Goal: Task Accomplishment & Management: Use online tool/utility

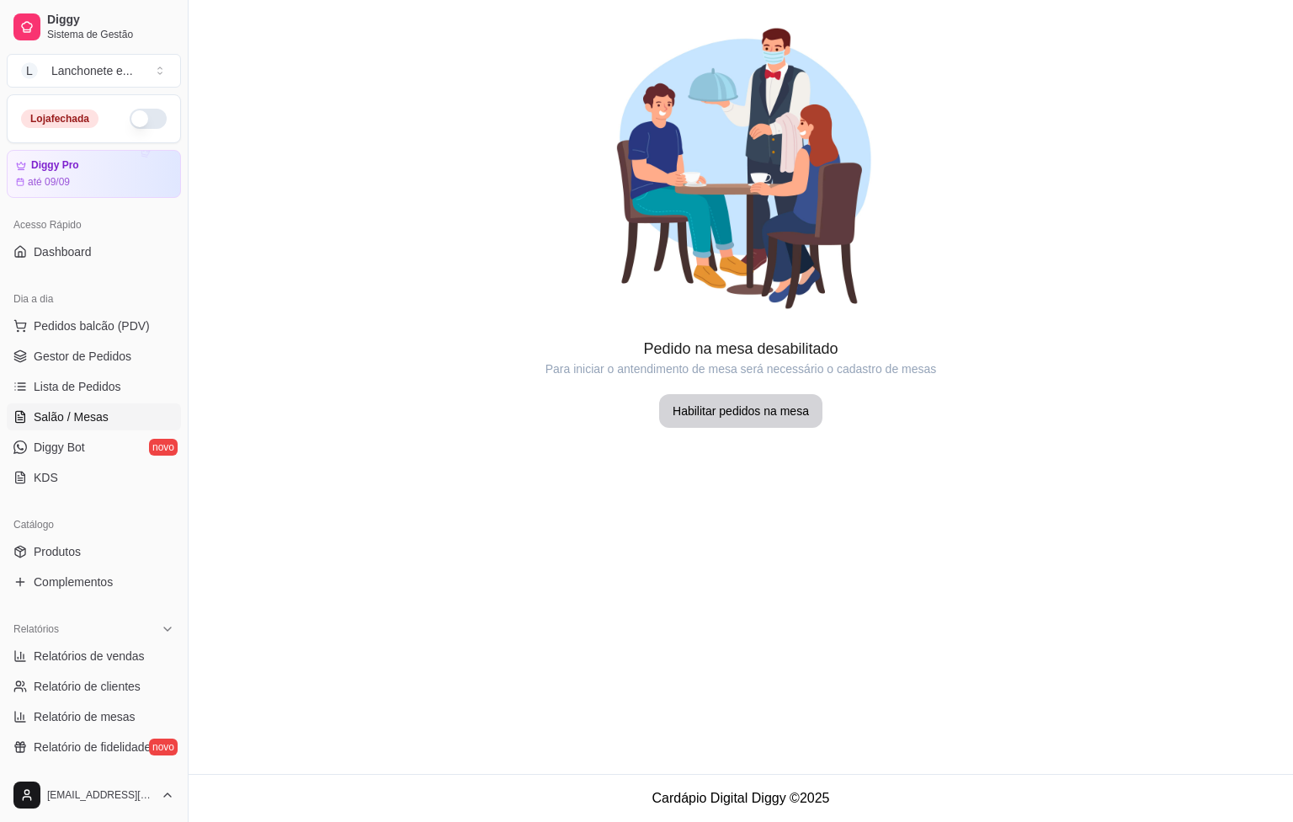
scroll to position [58, 0]
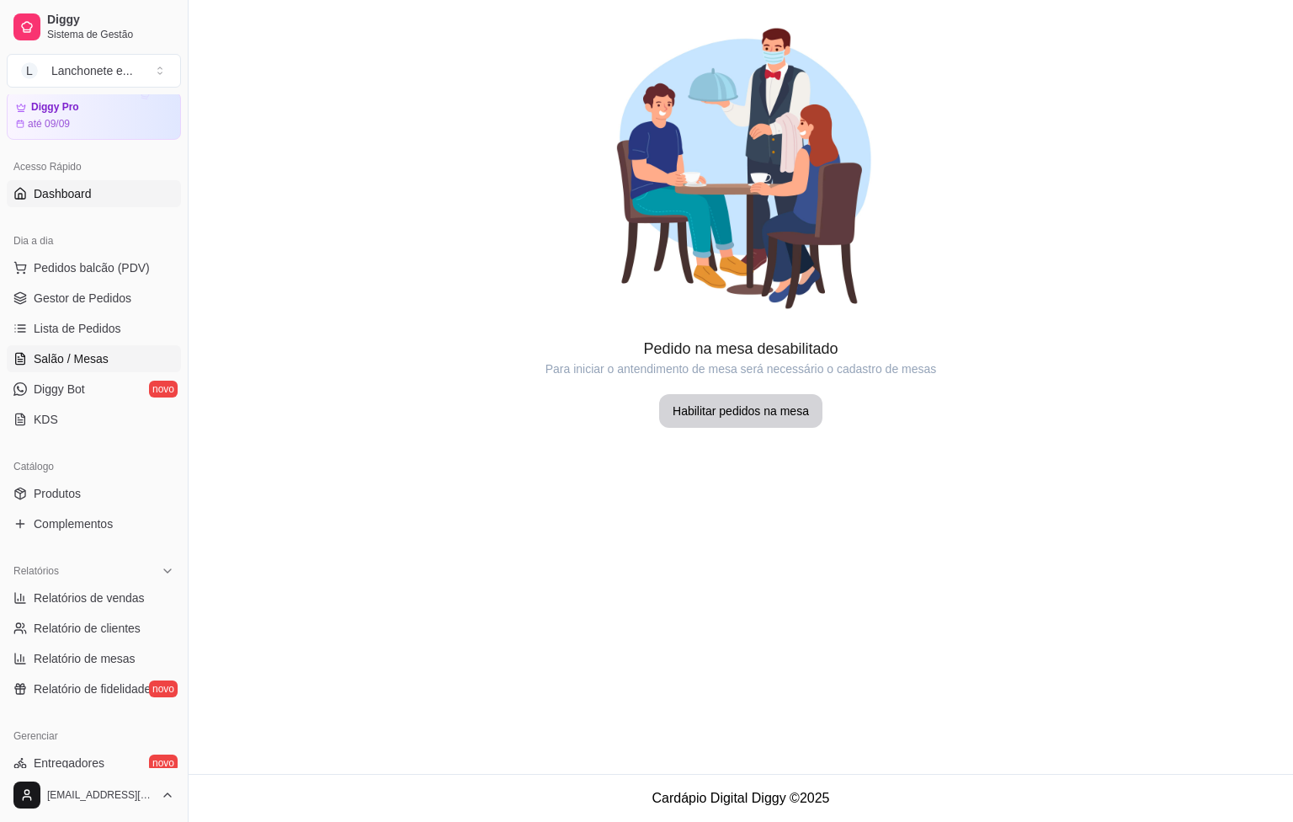
click at [126, 189] on link "Dashboard" at bounding box center [94, 193] width 174 height 27
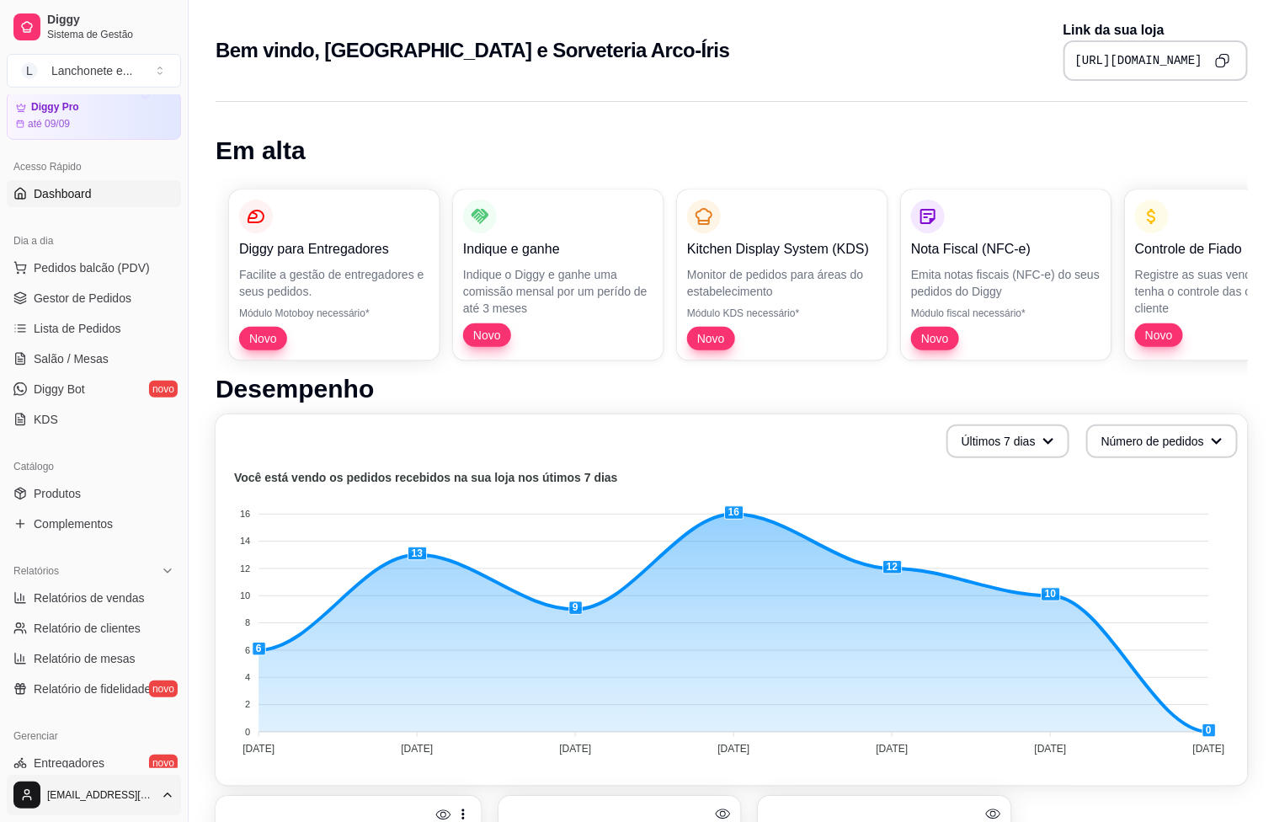
click at [117, 794] on html "Diggy Sistema de Gestão L Lanchonete e ... Loja fechada Diggy Pro até 09/09 Ace…" at bounding box center [637, 411] width 1274 height 822
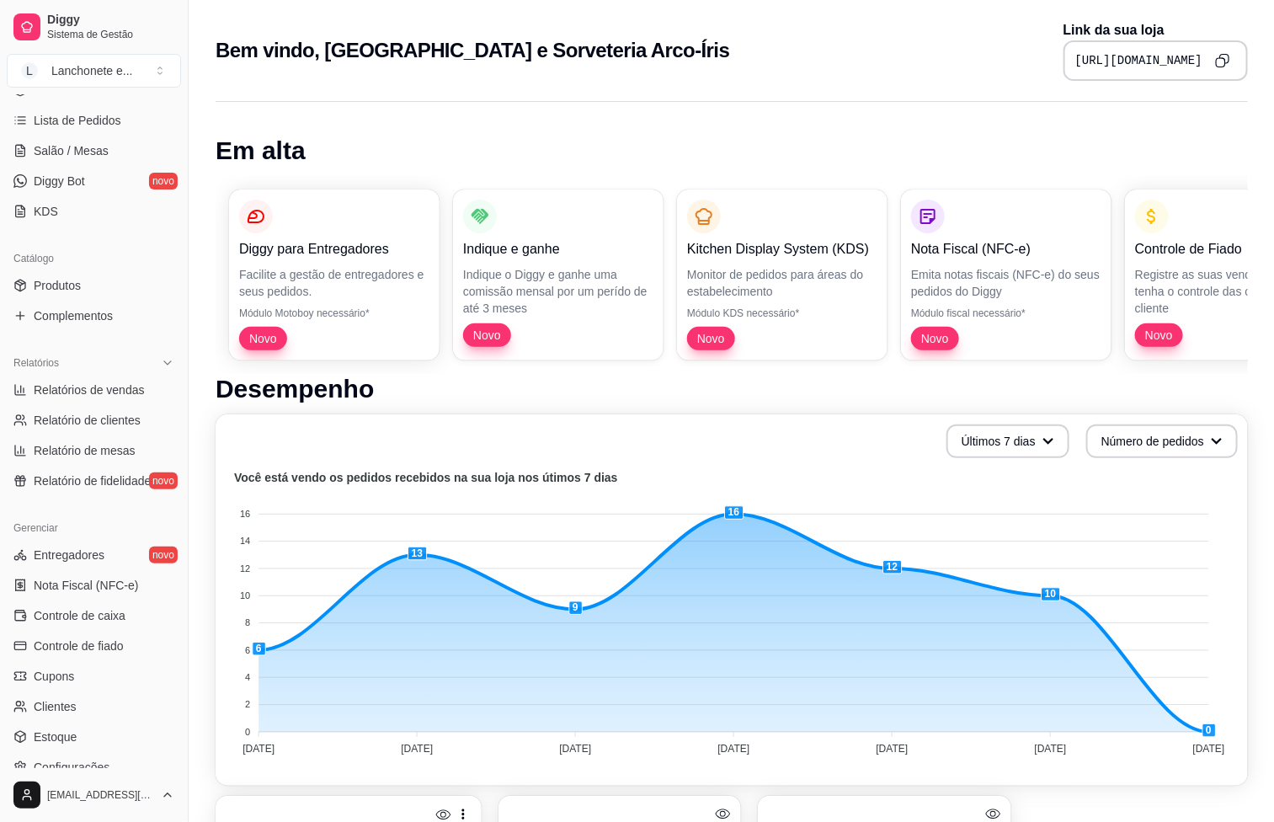
scroll to position [390, 0]
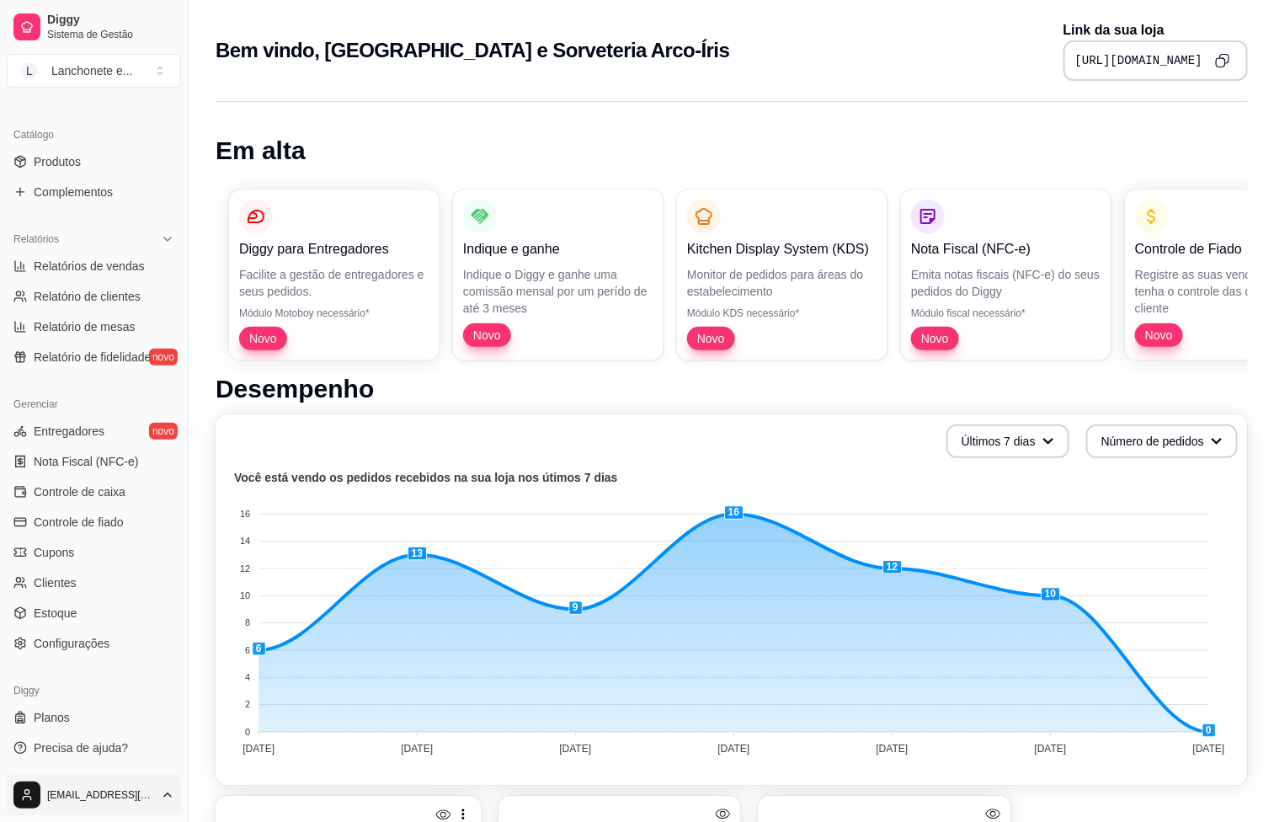
drag, startPoint x: 177, startPoint y: 493, endPoint x: 169, endPoint y: 794, distance: 301.6
click at [169, 794] on html "Diggy Sistema de Gestão L Lanchonete e ... Loja fechada Diggy Pro até 09/09 Ace…" at bounding box center [637, 411] width 1274 height 822
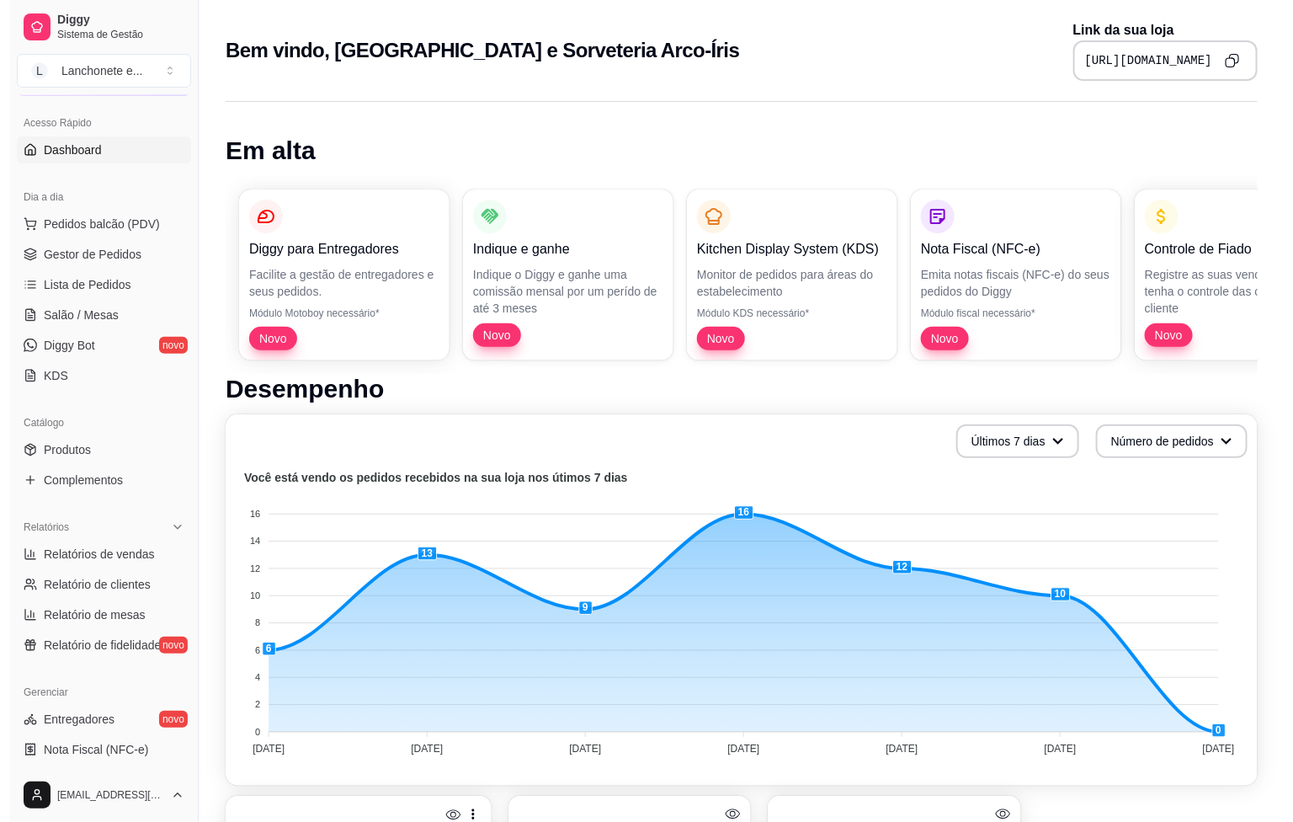
scroll to position [0, 0]
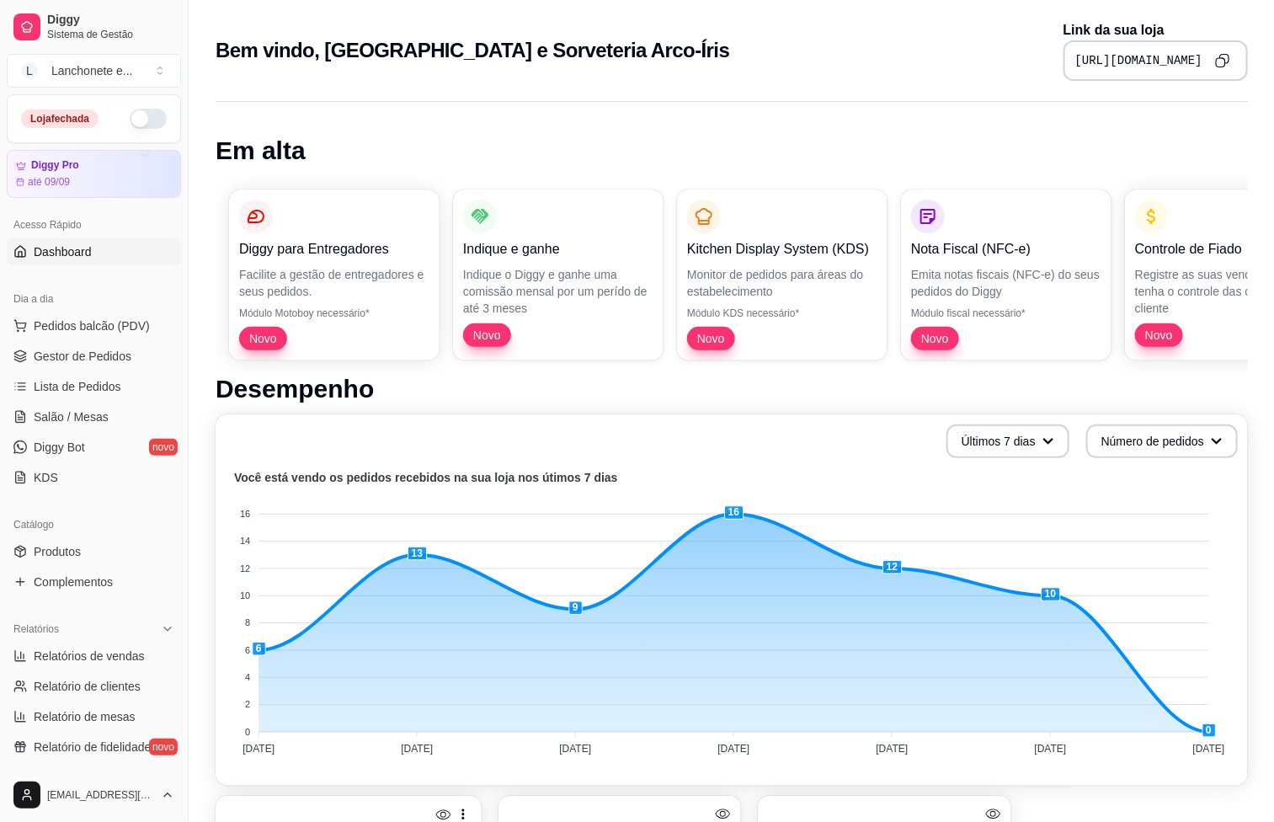
click at [141, 120] on button "button" at bounding box center [148, 119] width 37 height 20
click at [81, 344] on link "Gestor de Pedidos" at bounding box center [94, 356] width 174 height 27
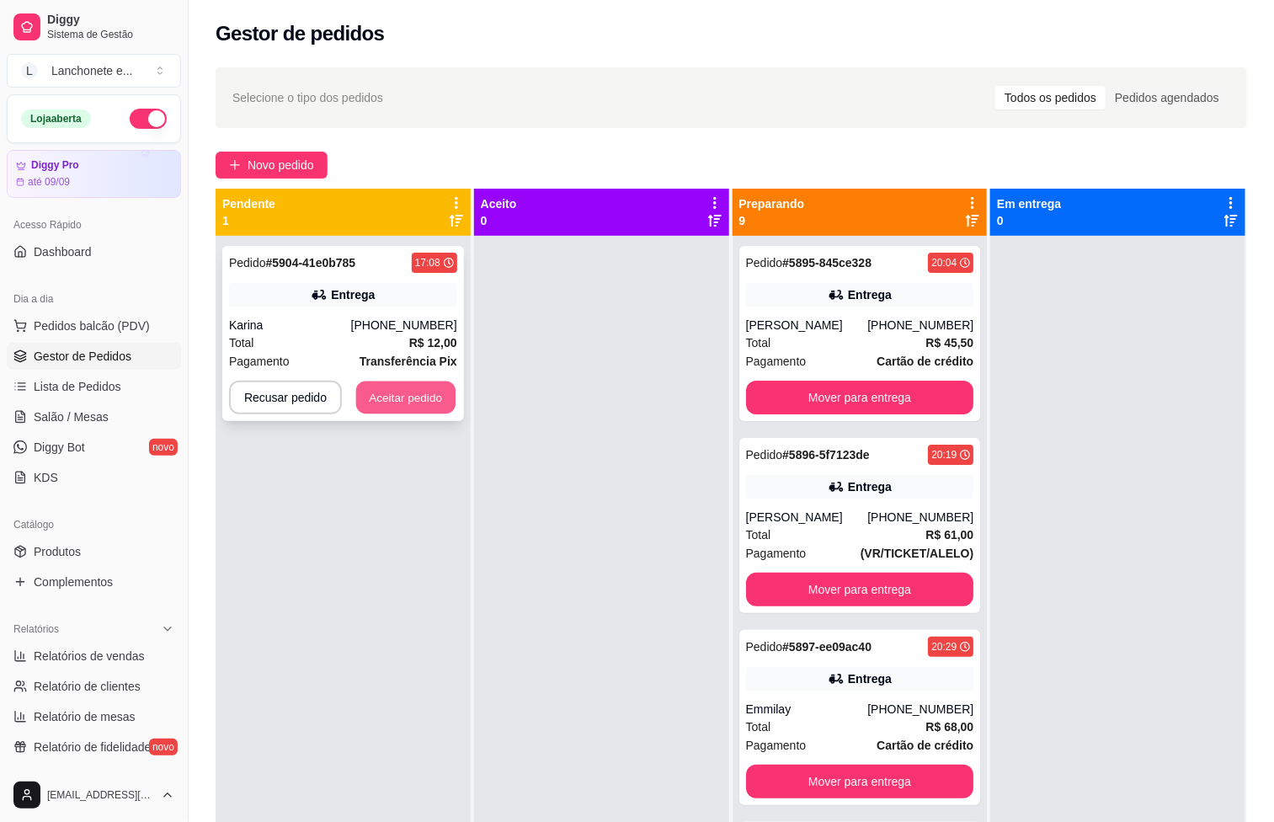
click at [404, 392] on button "Aceitar pedido" at bounding box center [405, 397] width 99 height 33
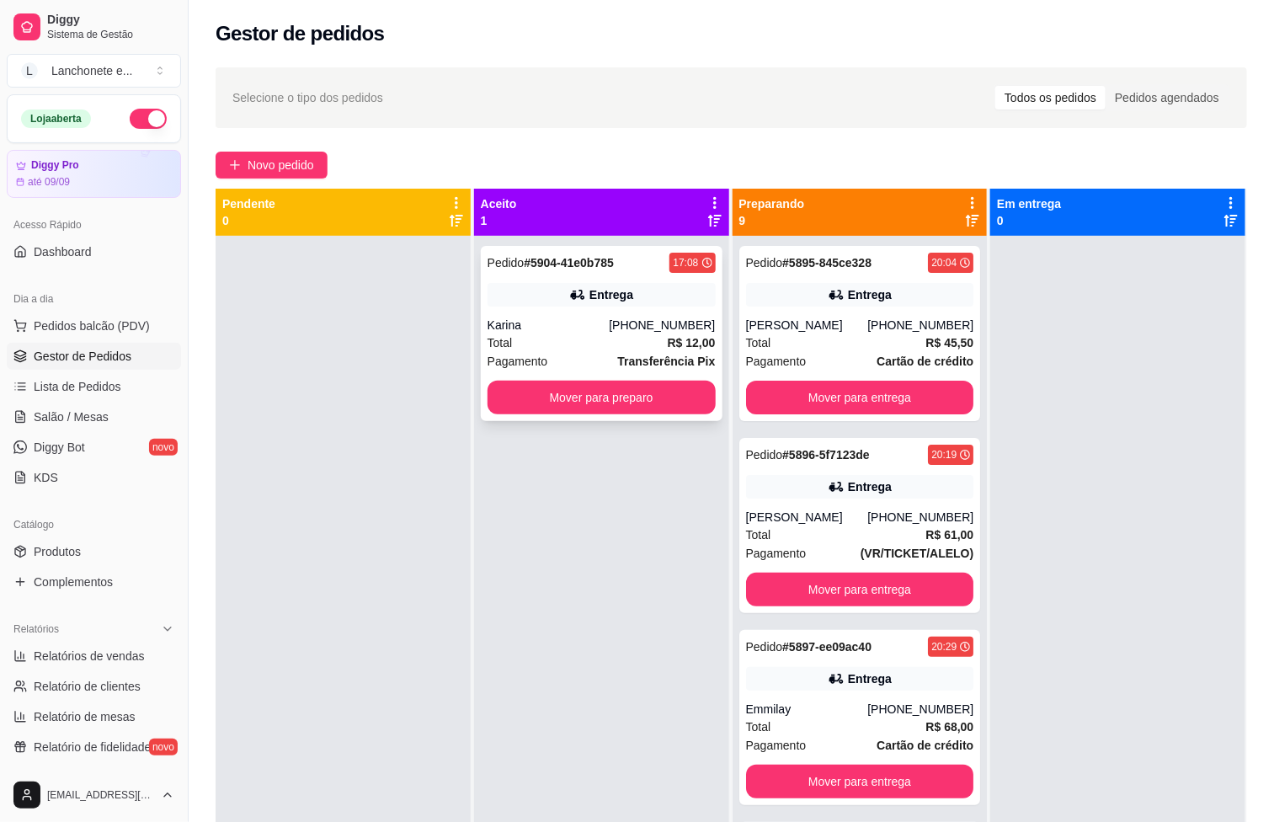
click at [569, 341] on div "Total R$ 12,00" at bounding box center [602, 342] width 228 height 19
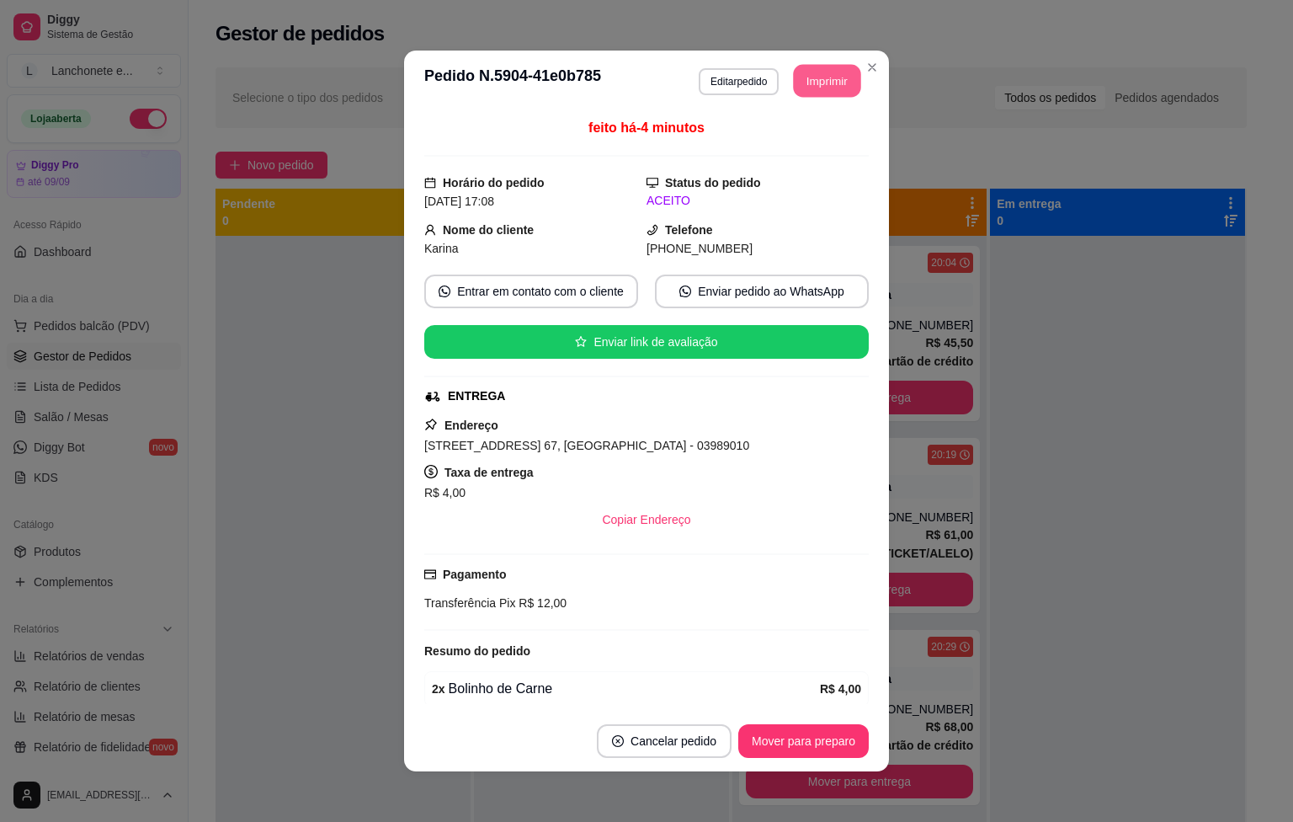
click at [808, 81] on button "Imprimir" at bounding box center [827, 81] width 67 height 33
click at [824, 64] on div "**********" at bounding box center [780, 81] width 163 height 34
click at [814, 81] on button "Imprimir" at bounding box center [827, 81] width 70 height 34
click at [807, 735] on button "Mover para preparo" at bounding box center [803, 741] width 126 height 33
